Goal: Task Accomplishment & Management: Complete application form

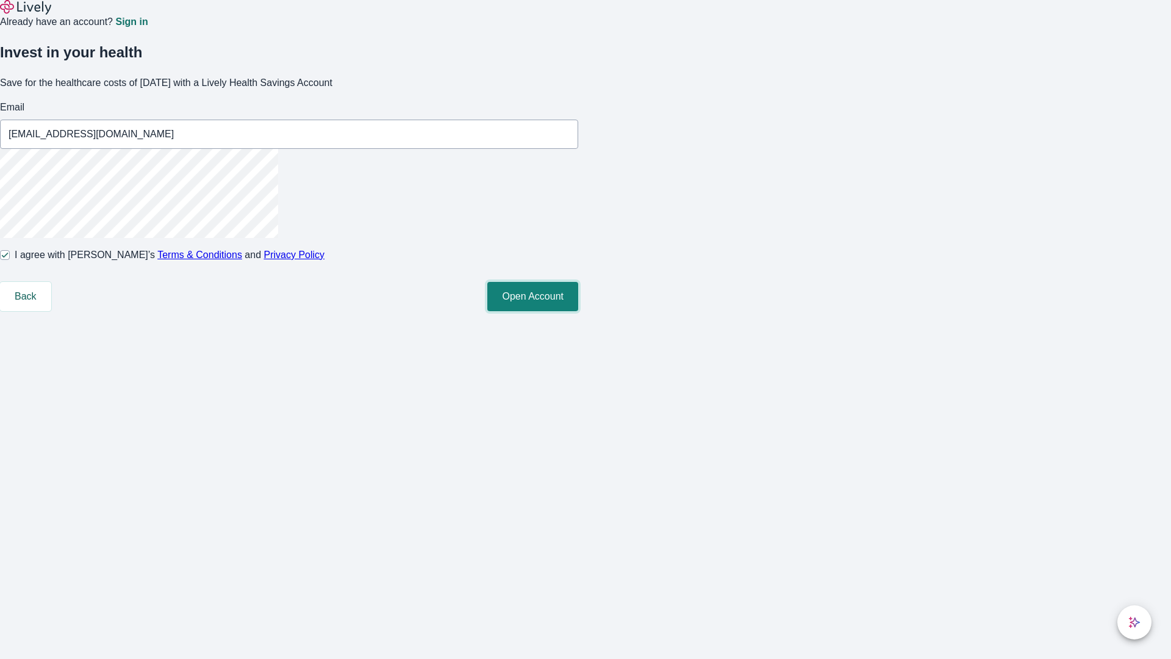
click at [578, 311] on button "Open Account" at bounding box center [532, 296] width 91 height 29
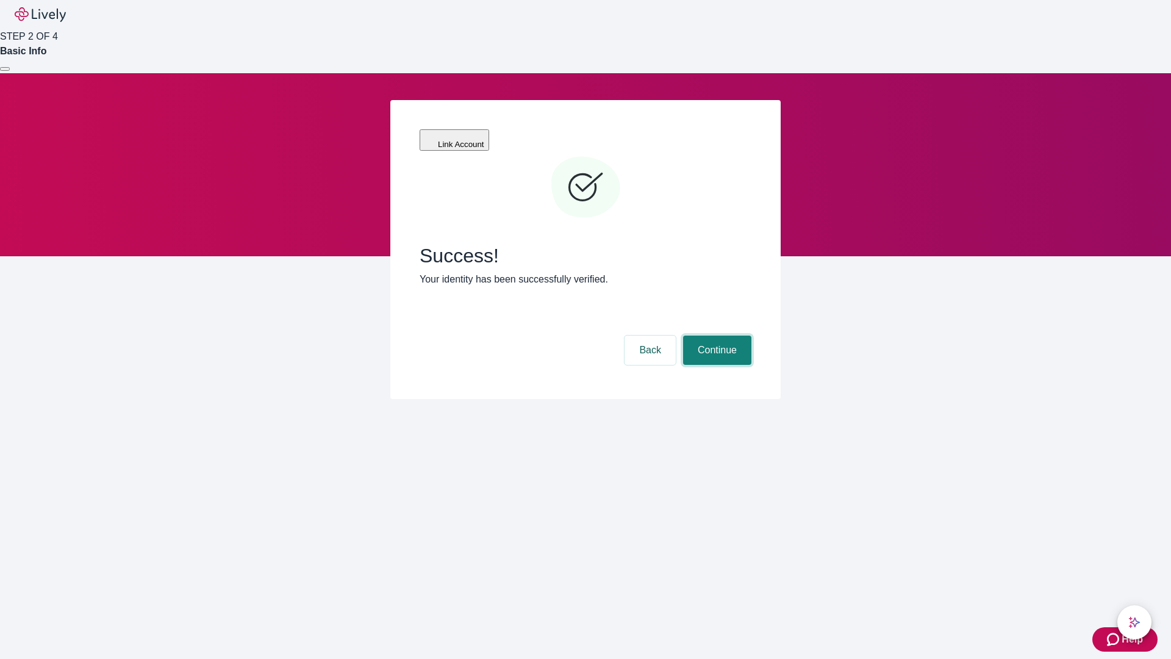
click at [715, 335] on button "Continue" at bounding box center [717, 349] width 68 height 29
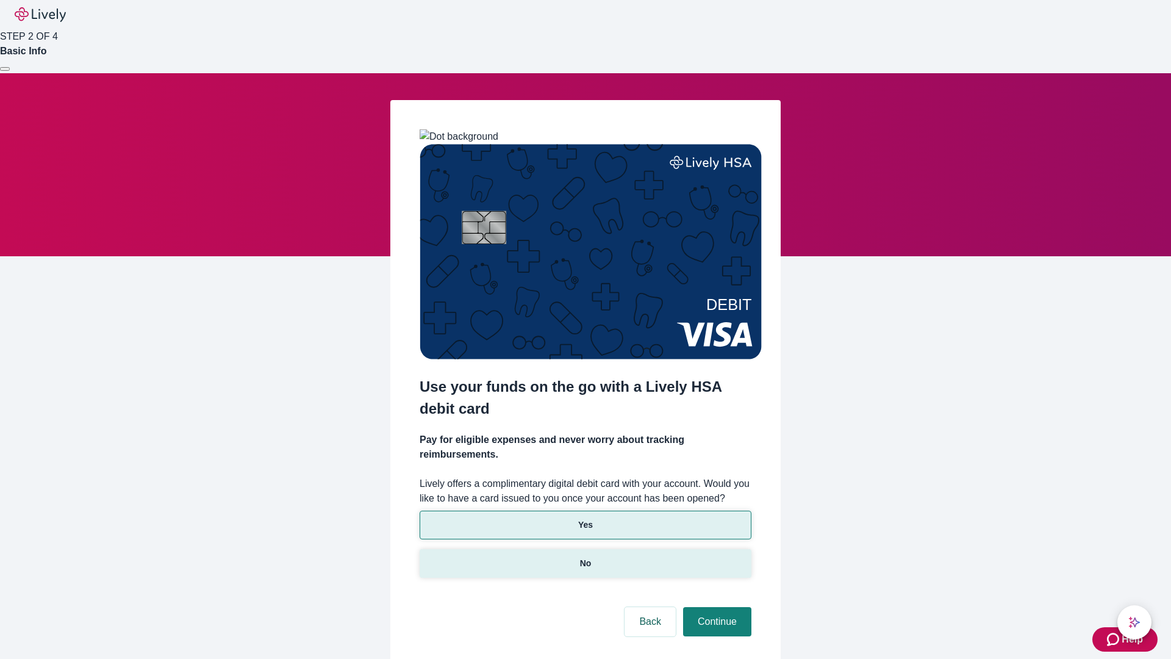
click at [585, 557] on p "No" at bounding box center [586, 563] width 12 height 13
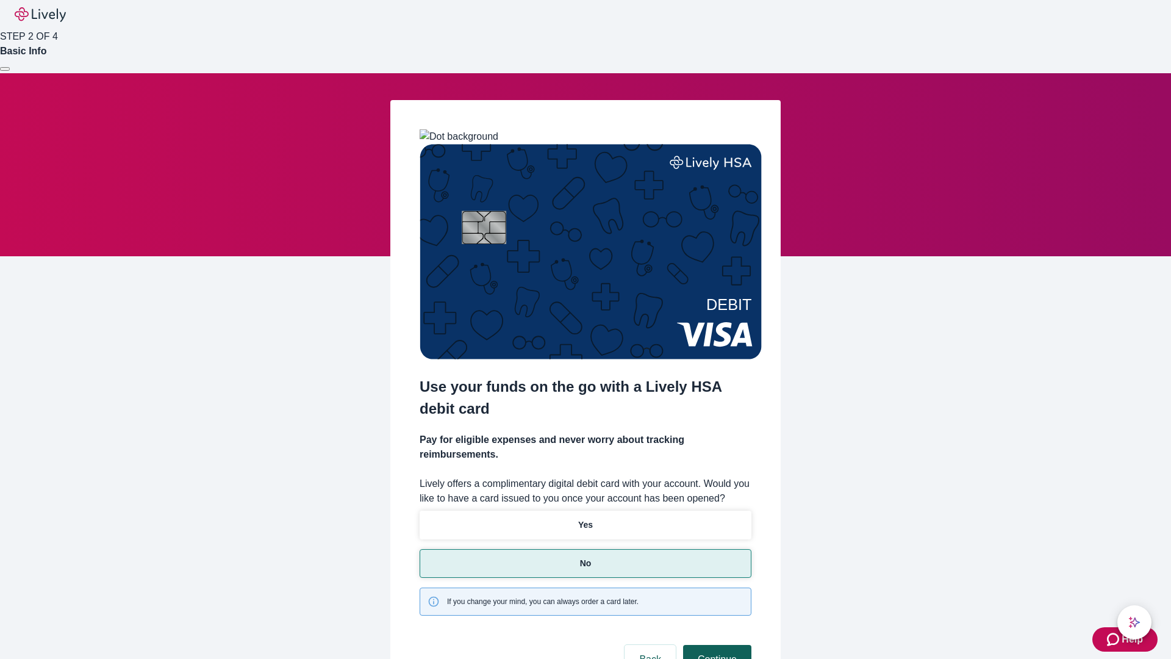
click at [715, 645] on button "Continue" at bounding box center [717, 659] width 68 height 29
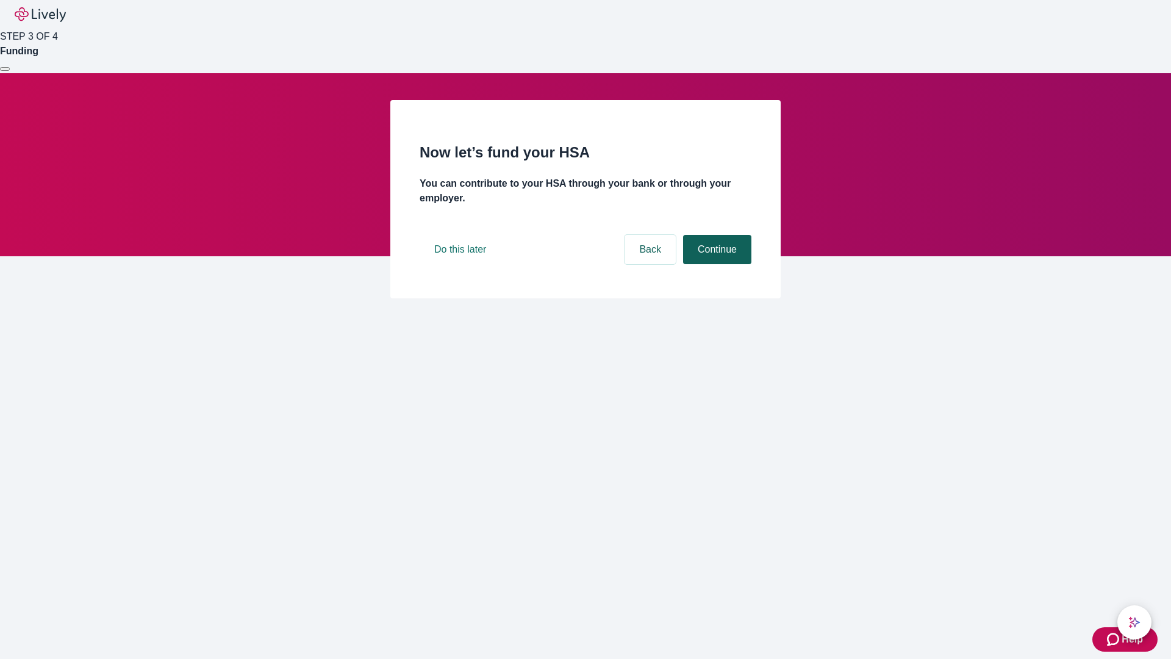
click at [715, 264] on button "Continue" at bounding box center [717, 249] width 68 height 29
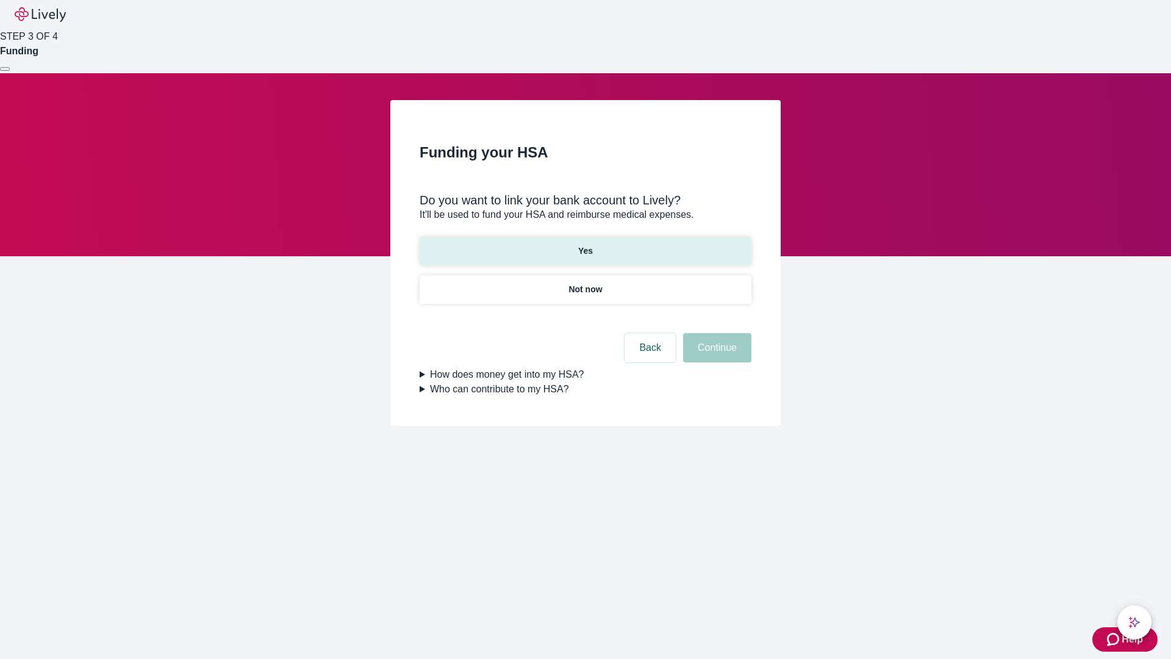
click at [585, 245] on p "Yes" at bounding box center [585, 251] width 15 height 13
click at [715, 333] on button "Continue" at bounding box center [717, 347] width 68 height 29
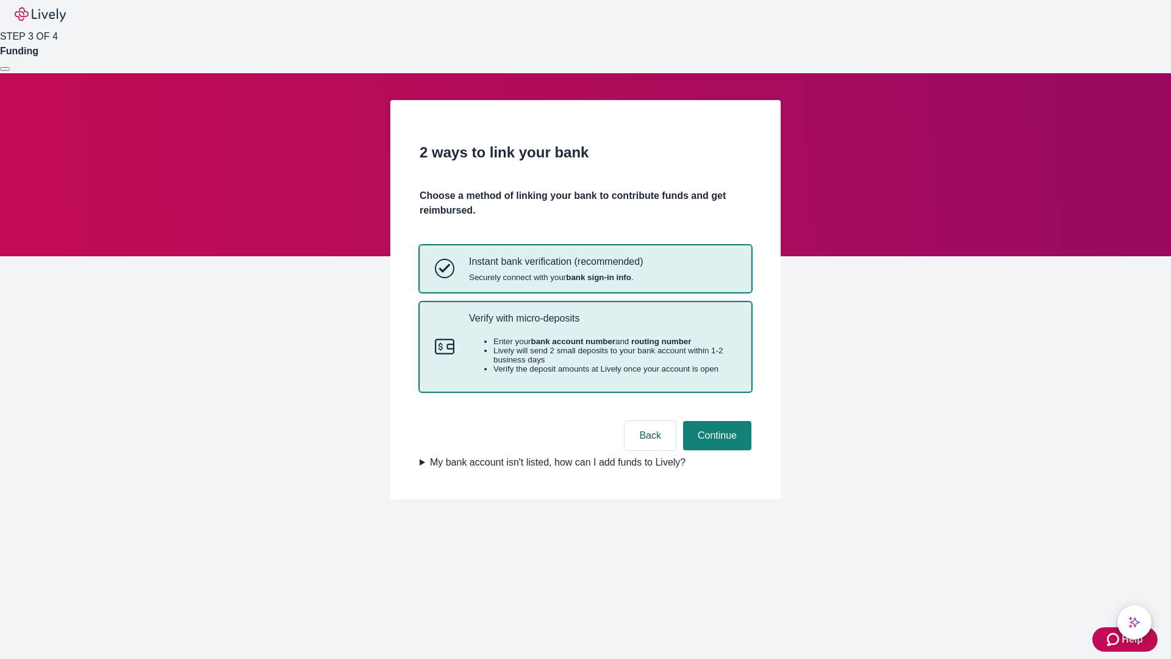
click at [602, 324] on p "Verify with micro-deposits" at bounding box center [602, 318] width 267 height 12
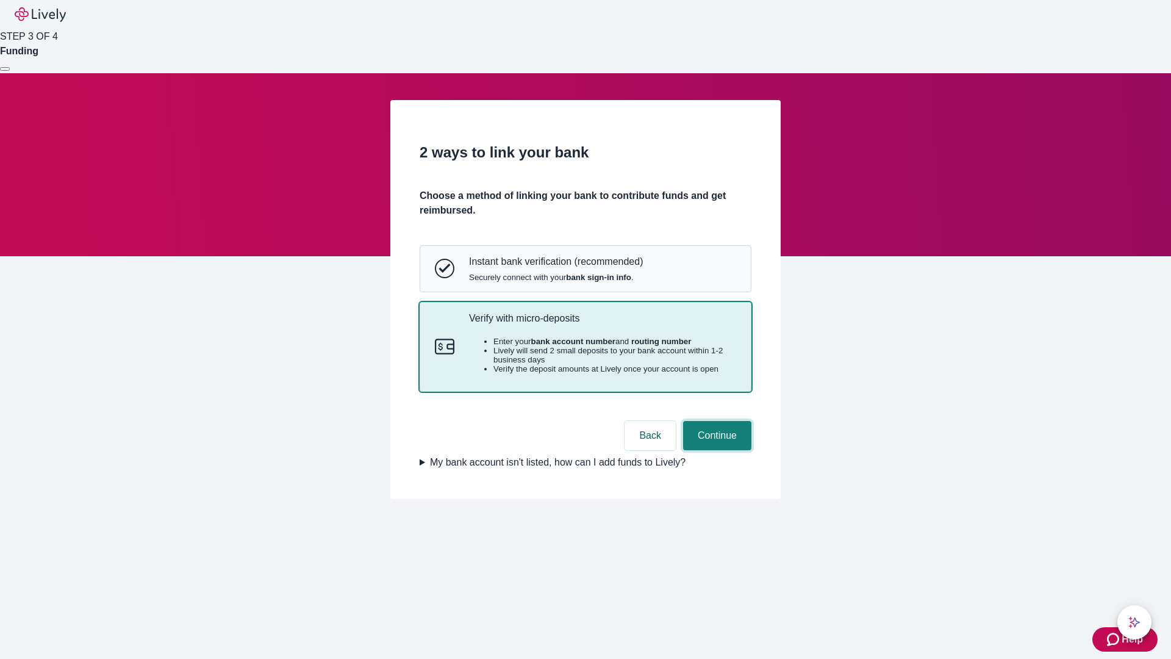
click at [715, 450] on button "Continue" at bounding box center [717, 435] width 68 height 29
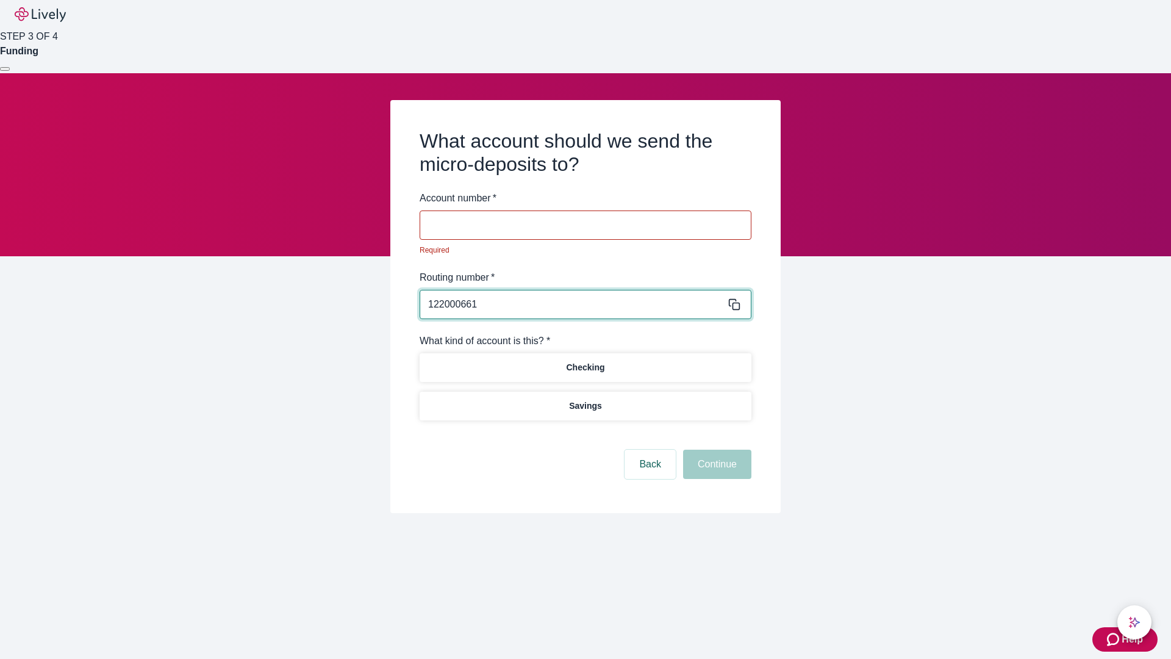
type input "122000661"
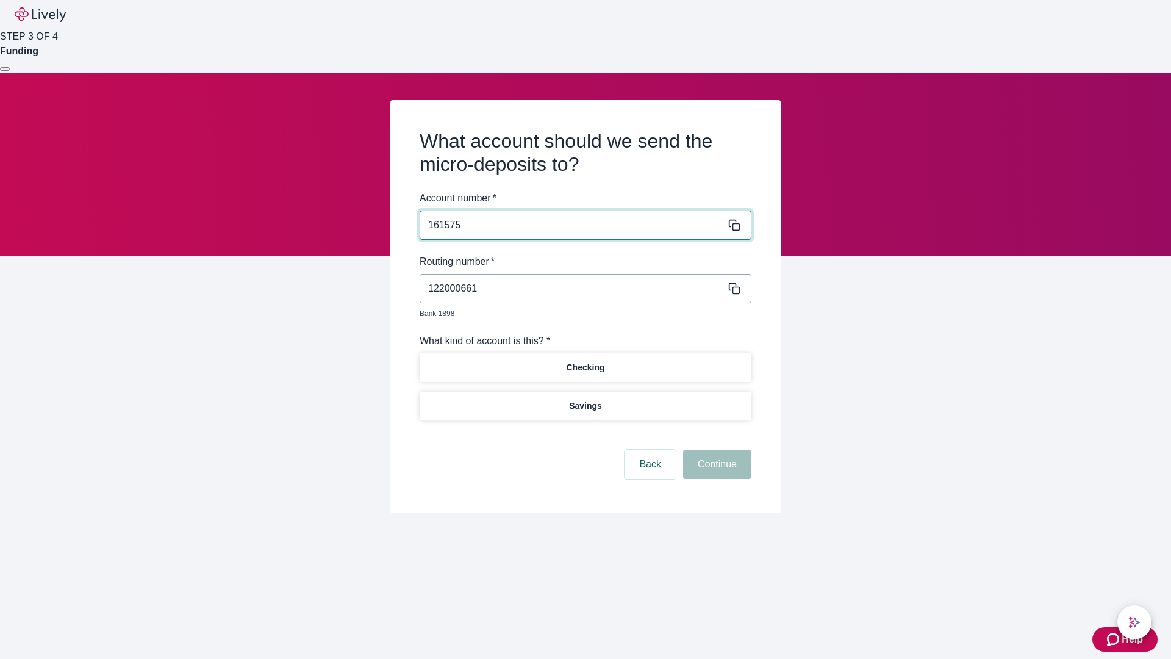
type input "161575"
click at [585, 361] on p "Checking" at bounding box center [585, 367] width 38 height 13
click at [715, 450] on button "Continue" at bounding box center [717, 463] width 68 height 29
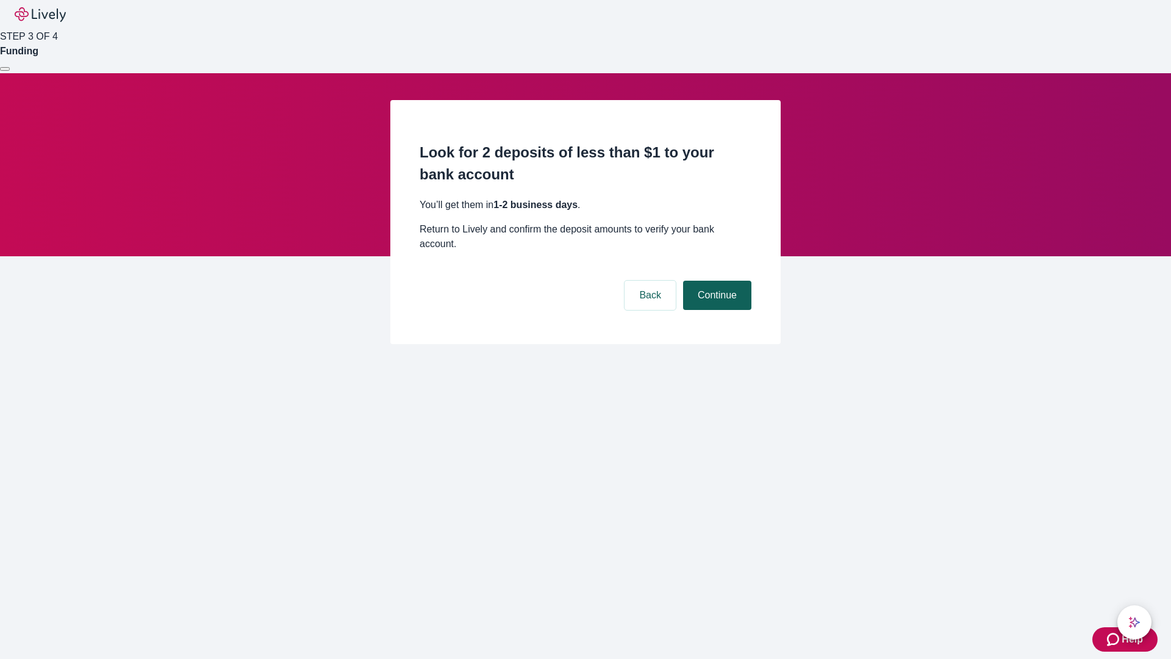
click at [715, 280] on button "Continue" at bounding box center [717, 294] width 68 height 29
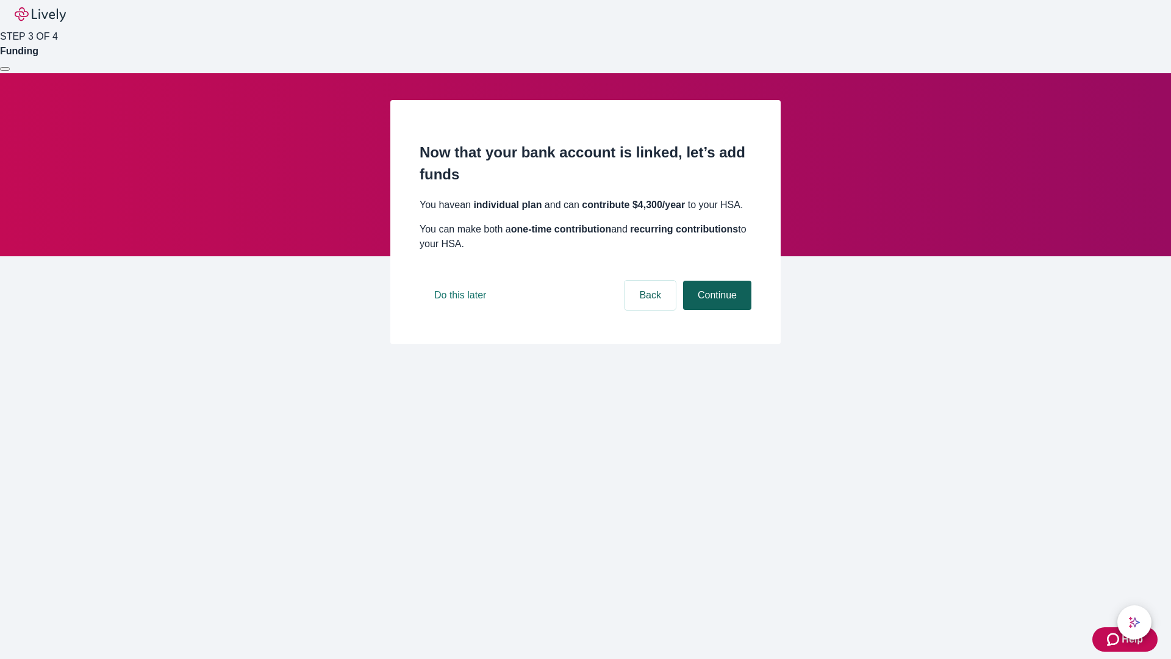
click at [715, 310] on button "Continue" at bounding box center [717, 294] width 68 height 29
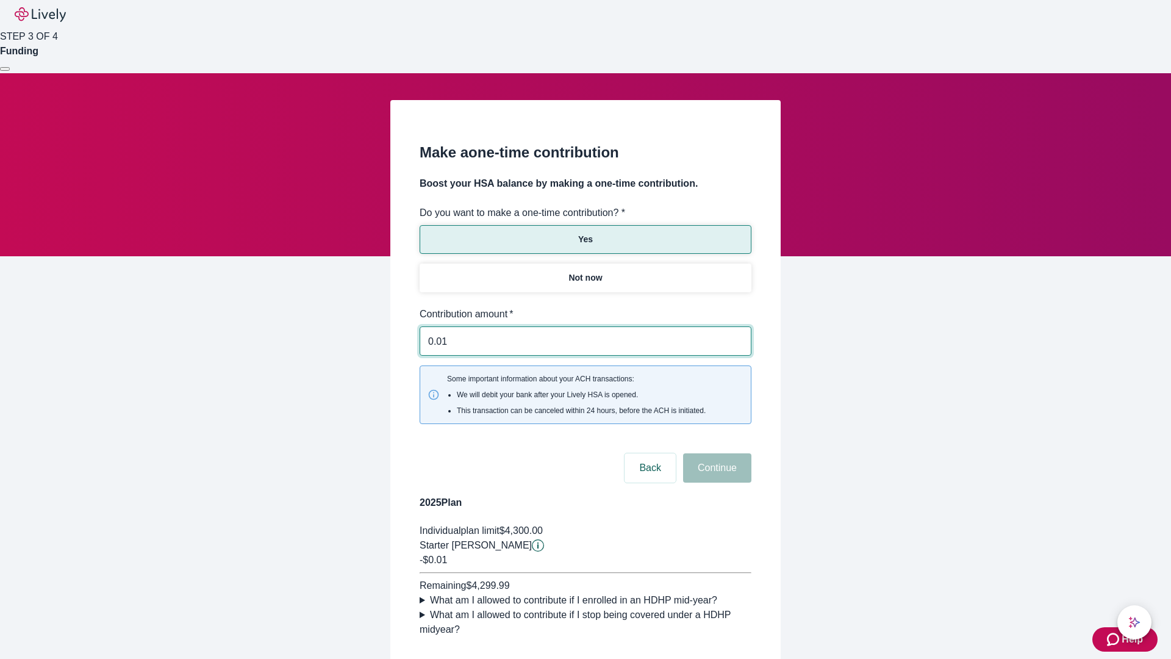
type input "0.01"
click at [715, 453] on button "Continue" at bounding box center [717, 467] width 68 height 29
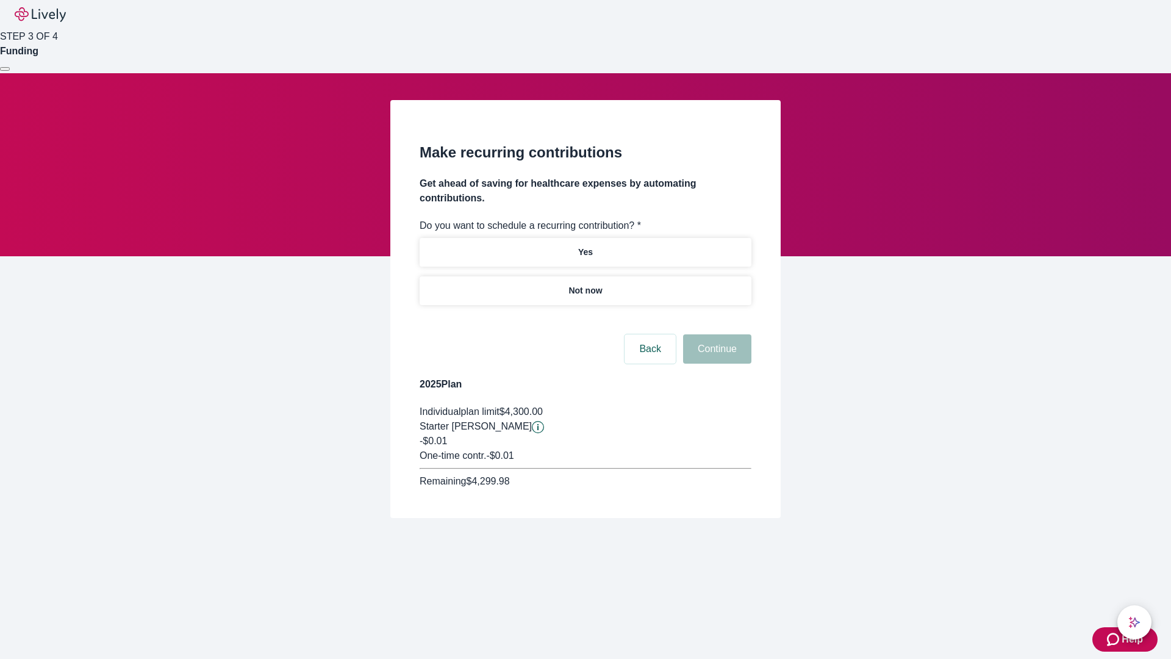
click at [585, 284] on p "Not now" at bounding box center [585, 290] width 34 height 13
click at [715, 334] on button "Continue" at bounding box center [717, 348] width 68 height 29
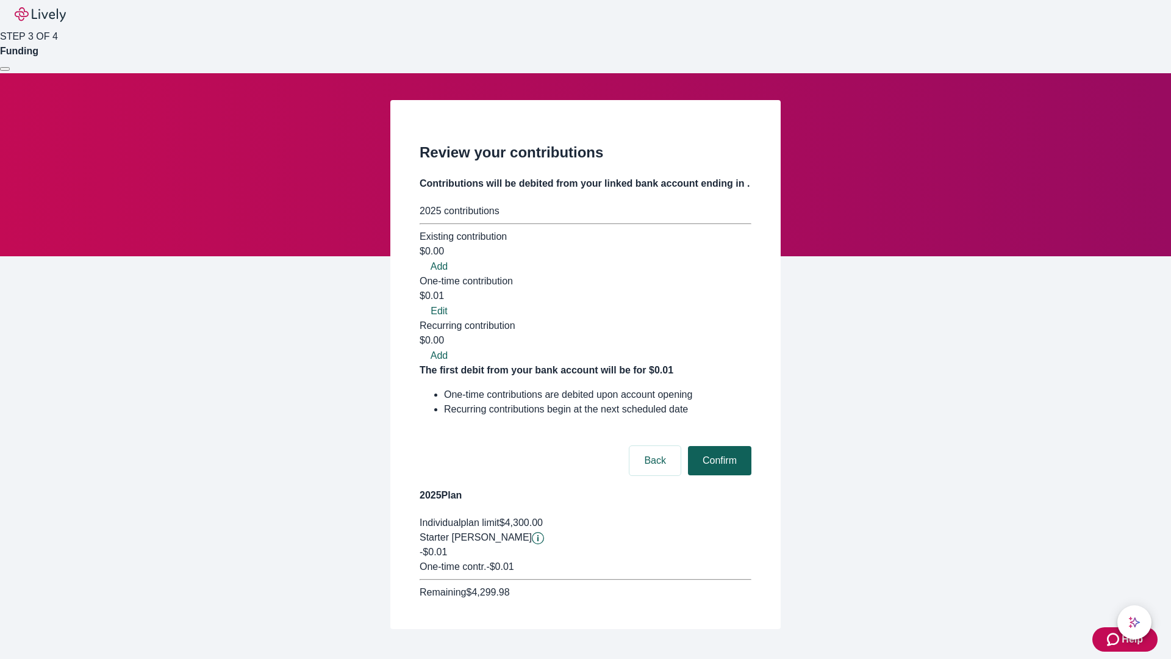
click at [718, 446] on button "Confirm" at bounding box center [719, 460] width 63 height 29
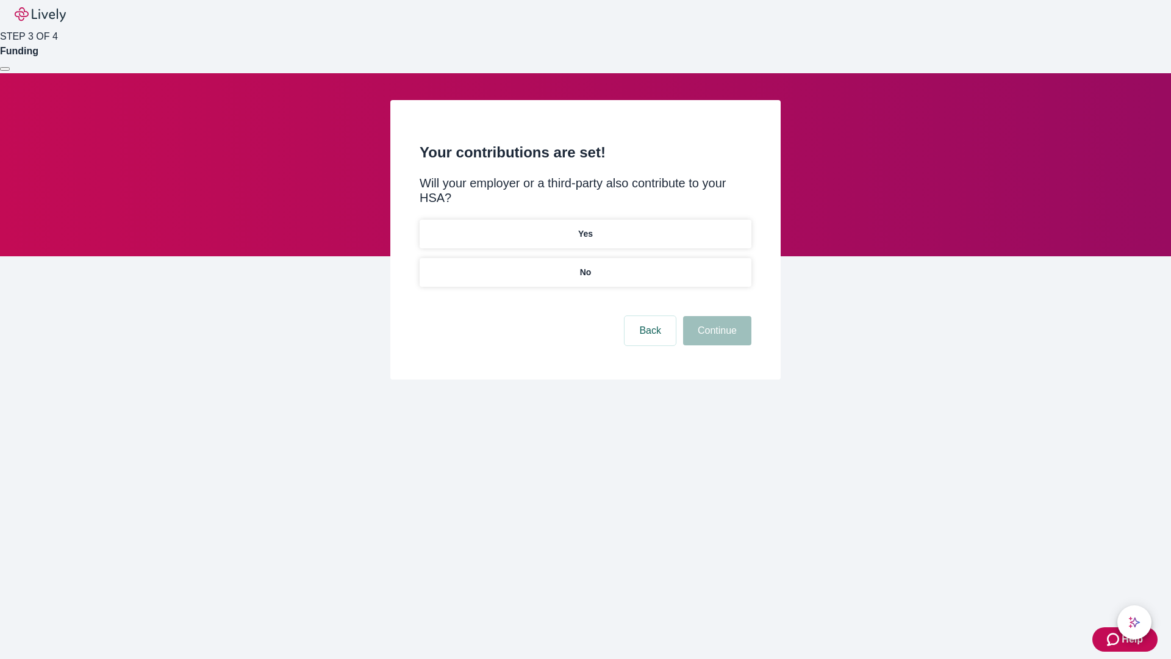
click at [585, 266] on p "No" at bounding box center [586, 272] width 12 height 13
click at [715, 316] on button "Continue" at bounding box center [717, 330] width 68 height 29
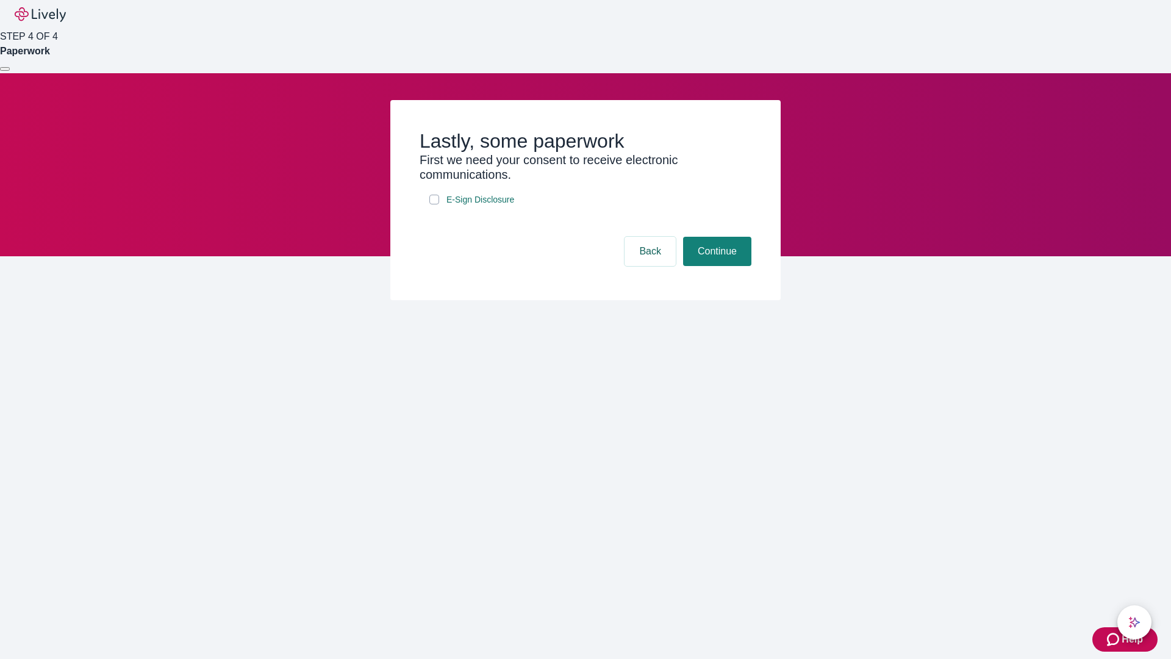
click at [434, 204] on input "E-Sign Disclosure" at bounding box center [434, 200] width 10 height 10
checkbox input "true"
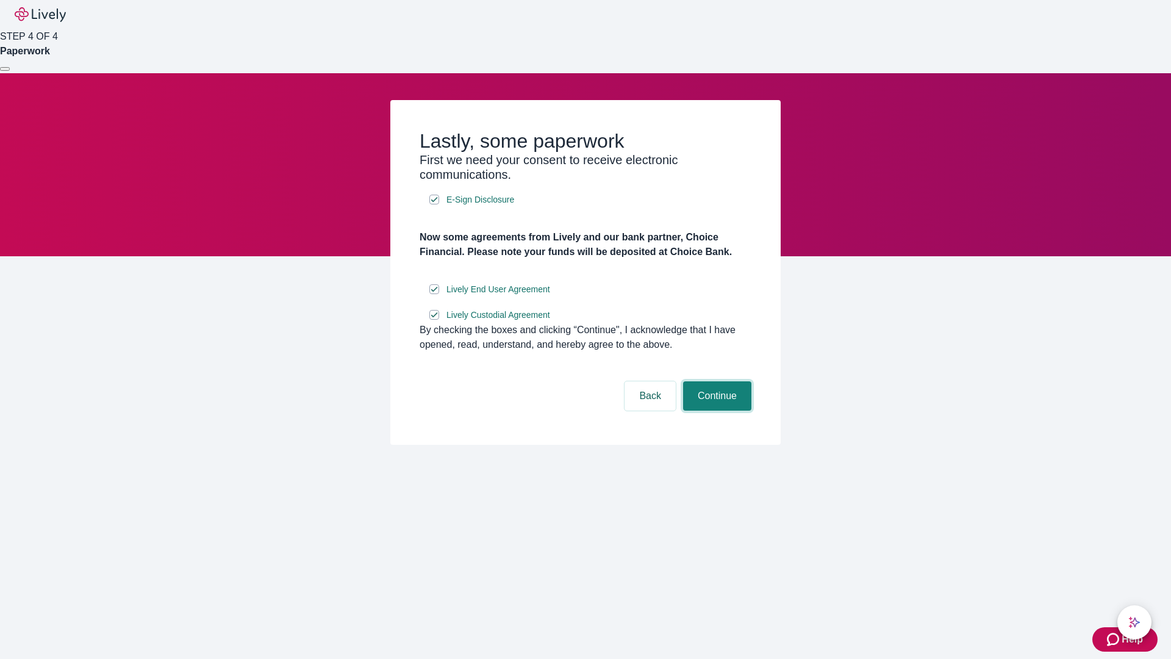
click at [715, 410] on button "Continue" at bounding box center [717, 395] width 68 height 29
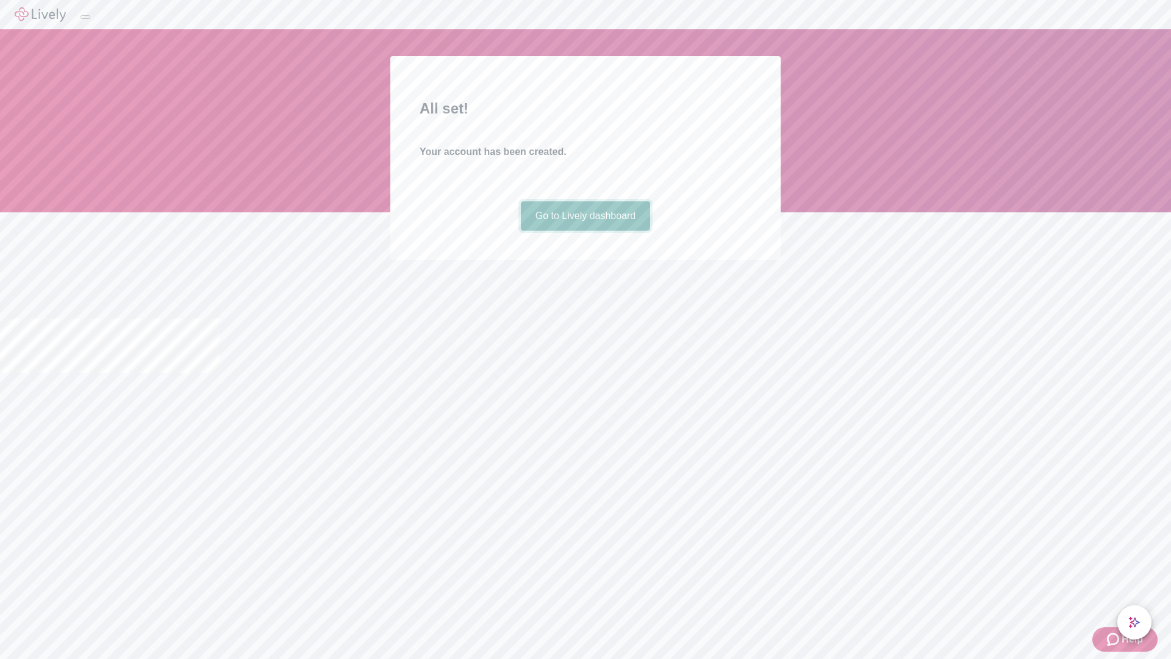
click at [585, 230] on link "Go to Lively dashboard" at bounding box center [586, 215] width 130 height 29
